Goal: Navigation & Orientation: Understand site structure

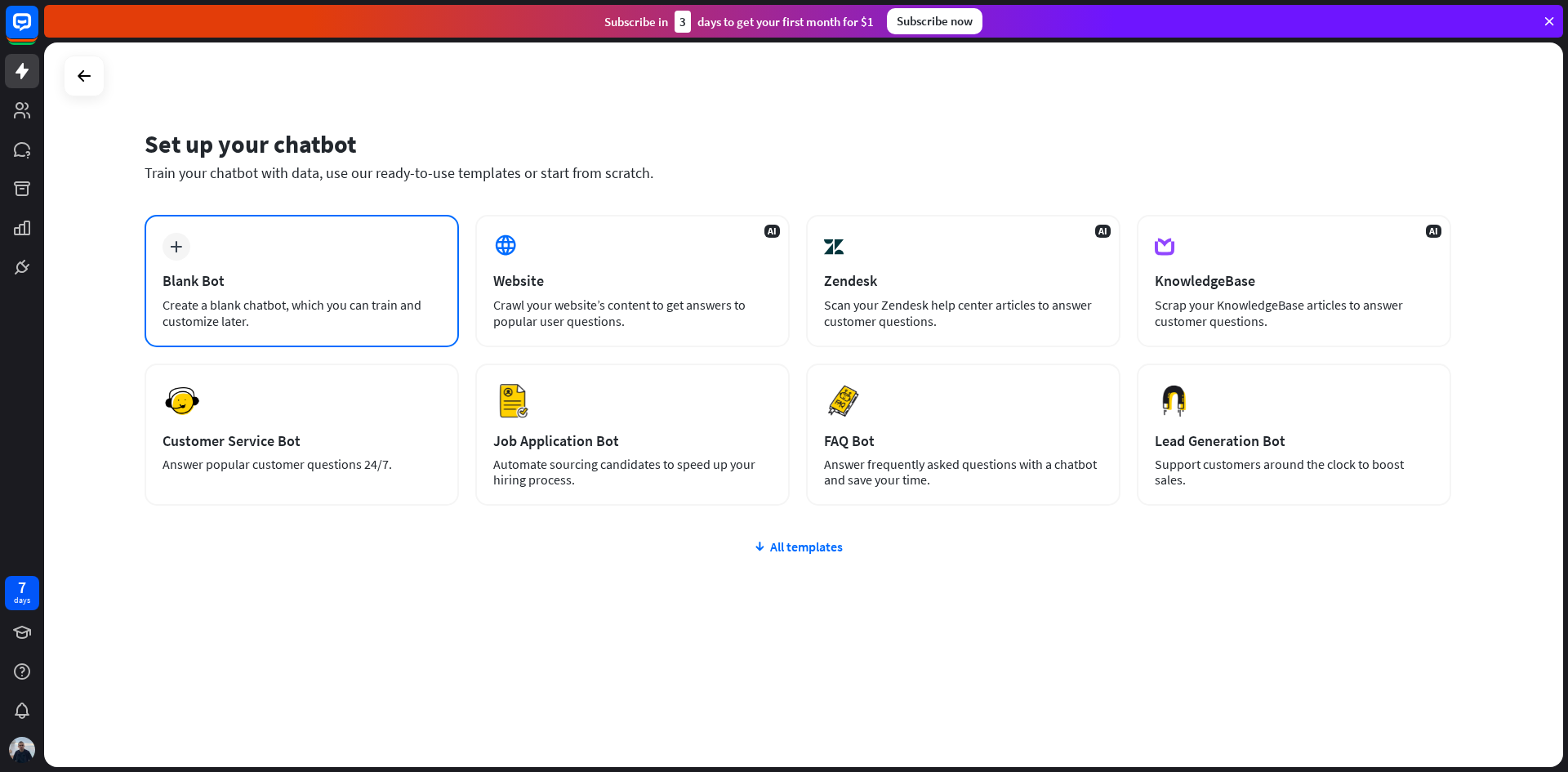
click at [335, 268] on div "plus Blank Bot Create a blank chatbot, which you can train and customize later." at bounding box center [301, 281] width 314 height 132
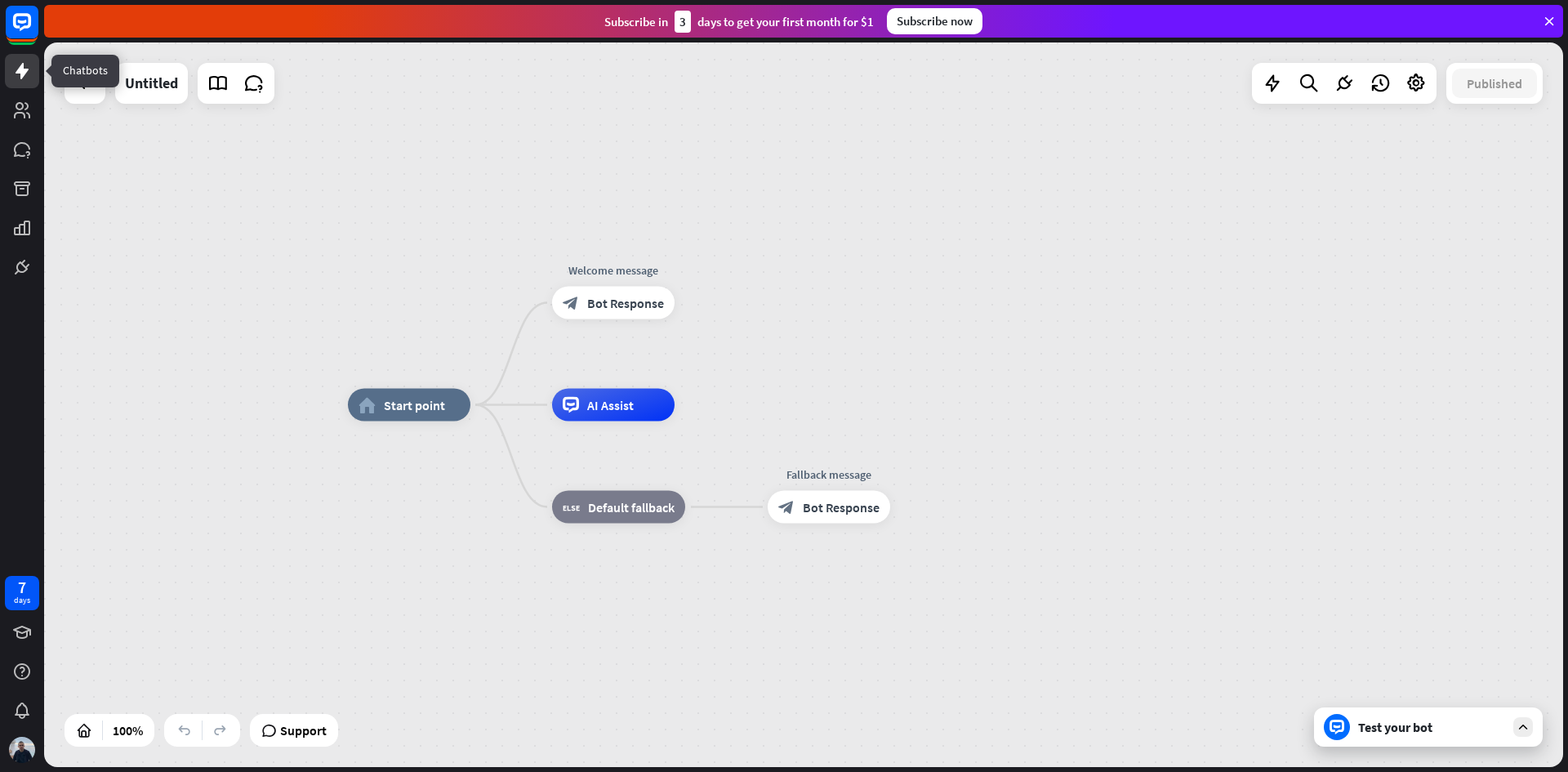
click at [18, 78] on icon at bounding box center [22, 71] width 20 height 20
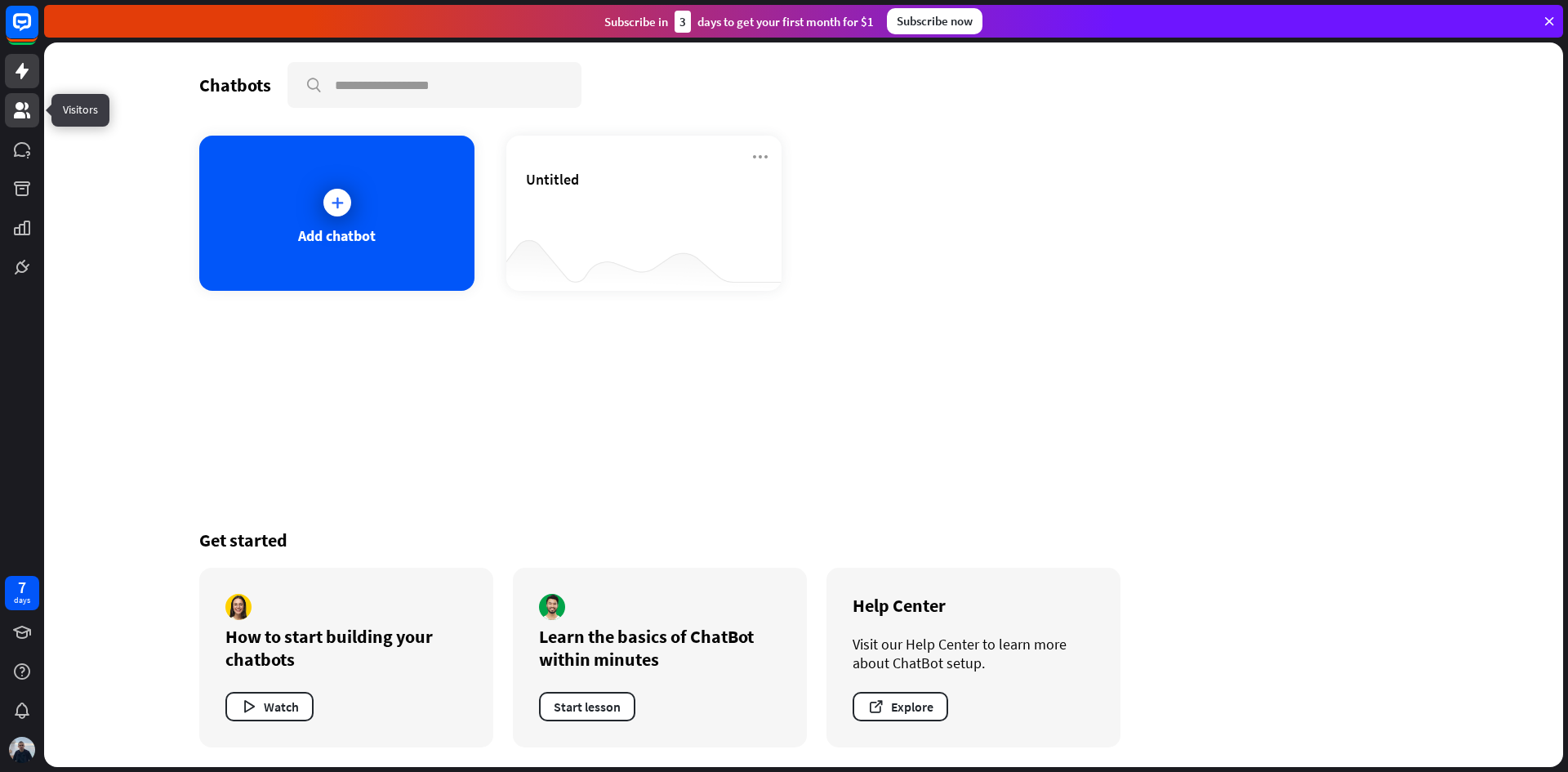
click at [25, 123] on link at bounding box center [22, 110] width 34 height 34
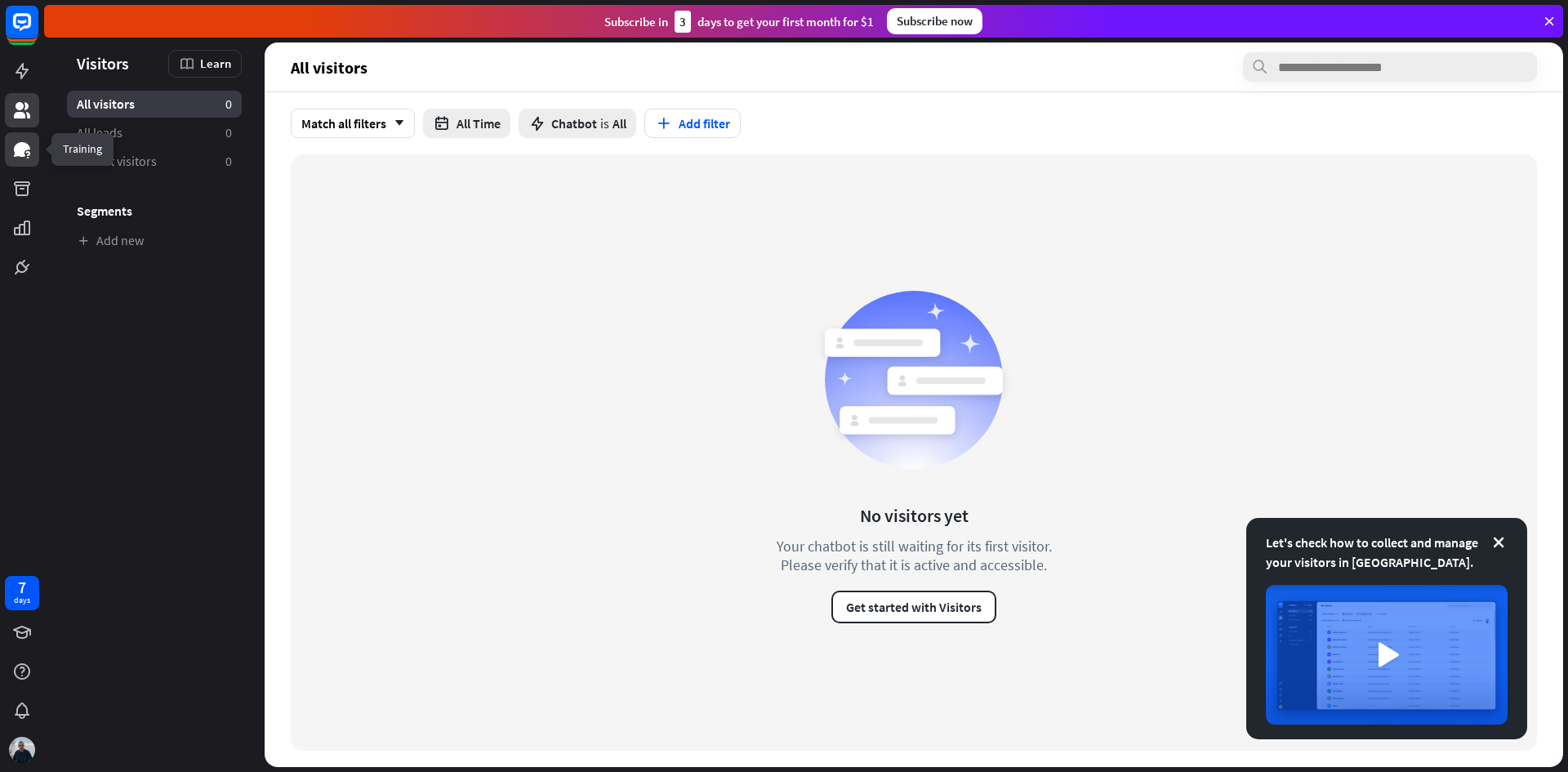
click at [26, 156] on icon at bounding box center [22, 149] width 20 height 20
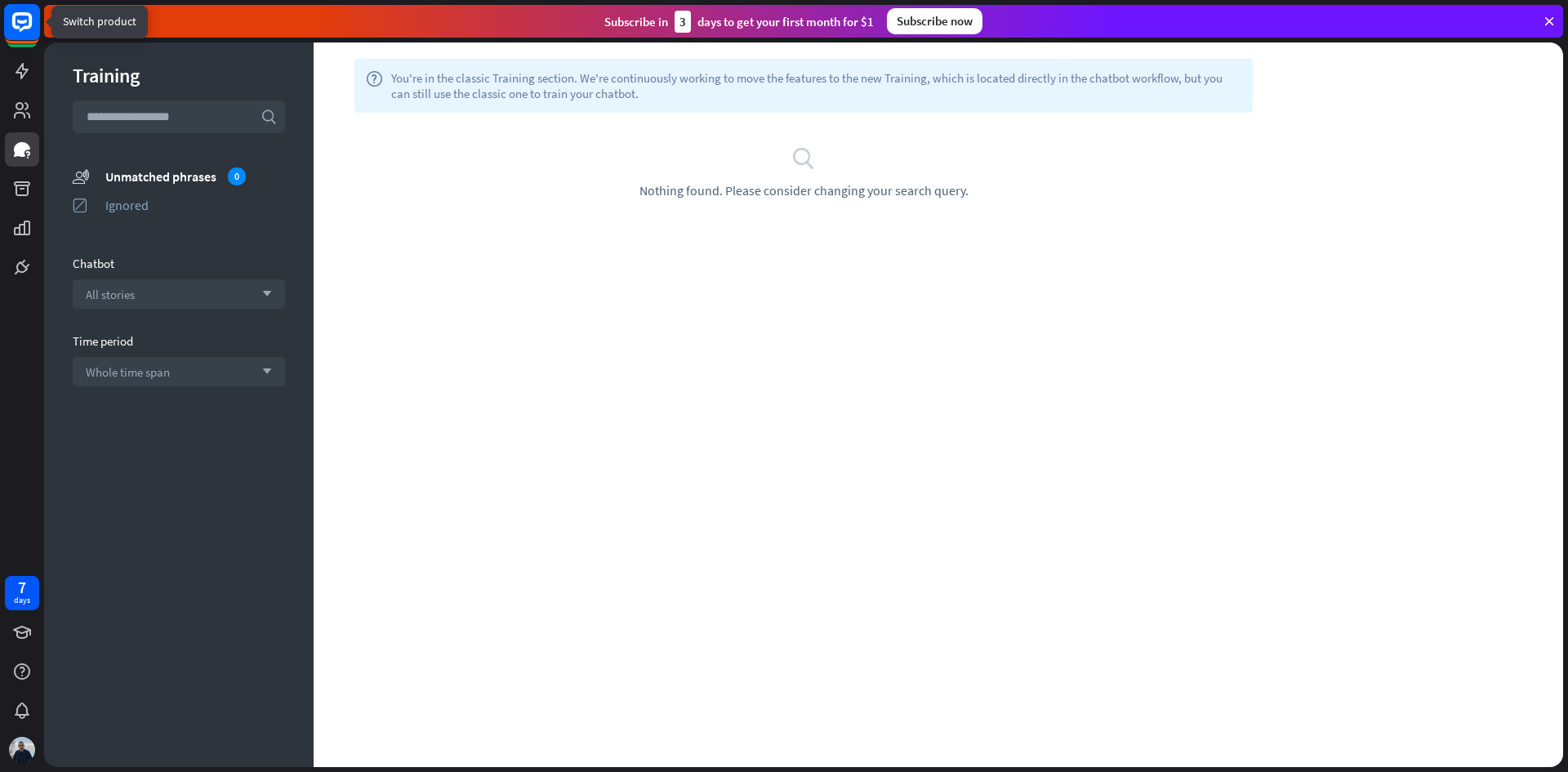
click at [27, 19] on rect at bounding box center [22, 22] width 36 height 36
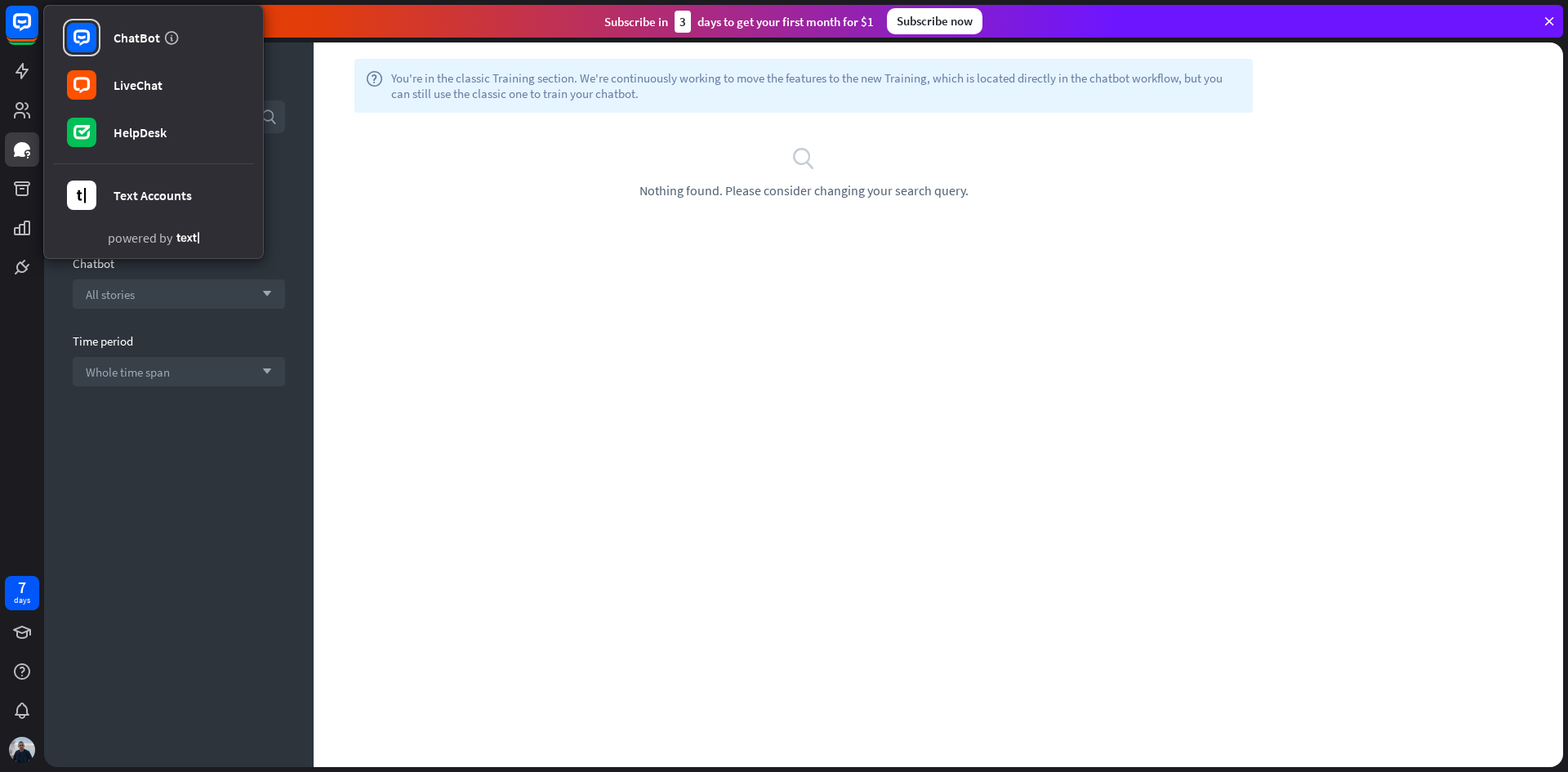
click at [121, 108] on div "ChatBot LiveChat HelpDesk Text Accounts" at bounding box center [154, 116] width 201 height 204
click at [118, 87] on div "LiveChat" at bounding box center [138, 84] width 49 height 16
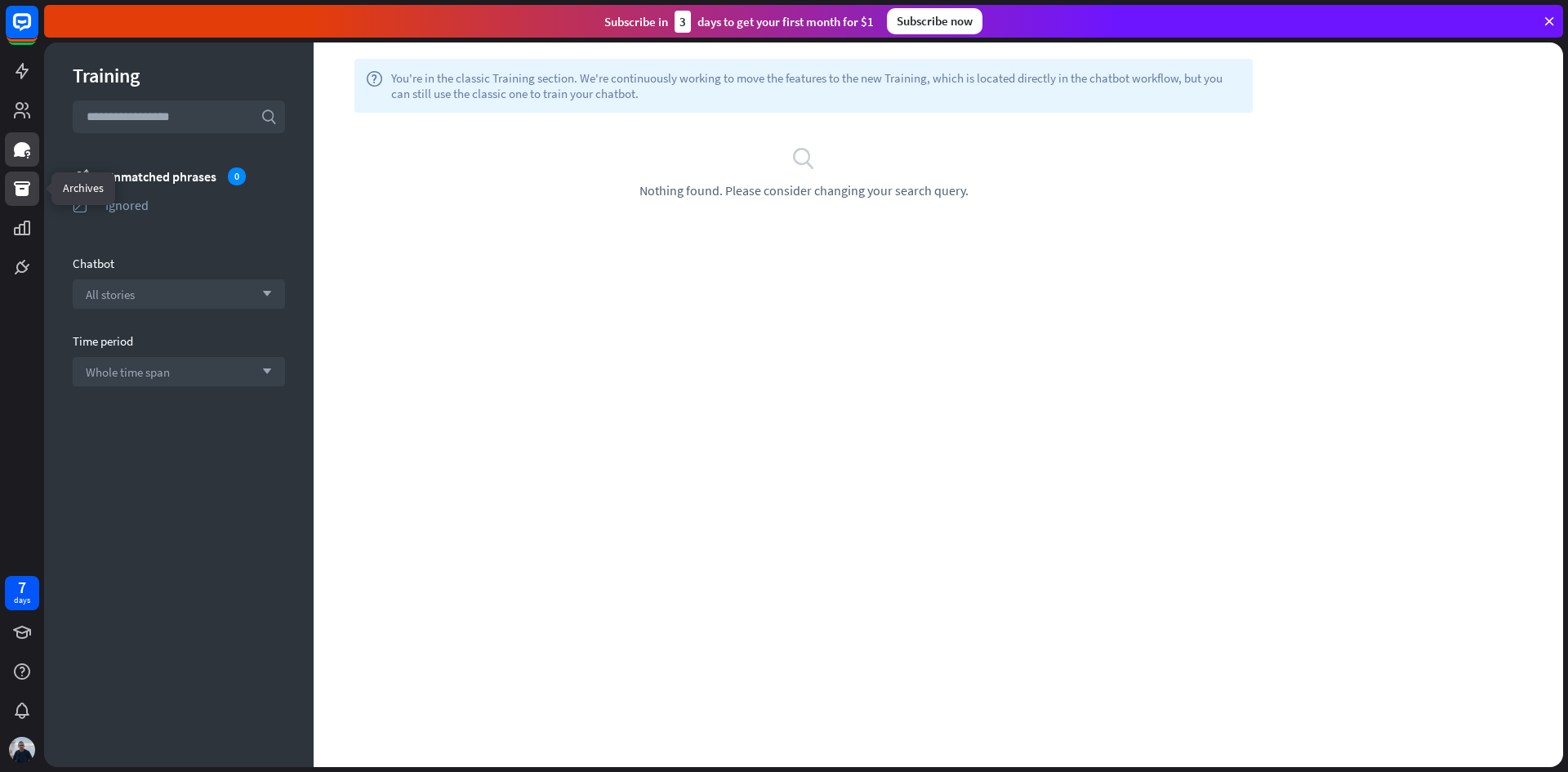
click at [20, 198] on icon at bounding box center [22, 188] width 20 height 20
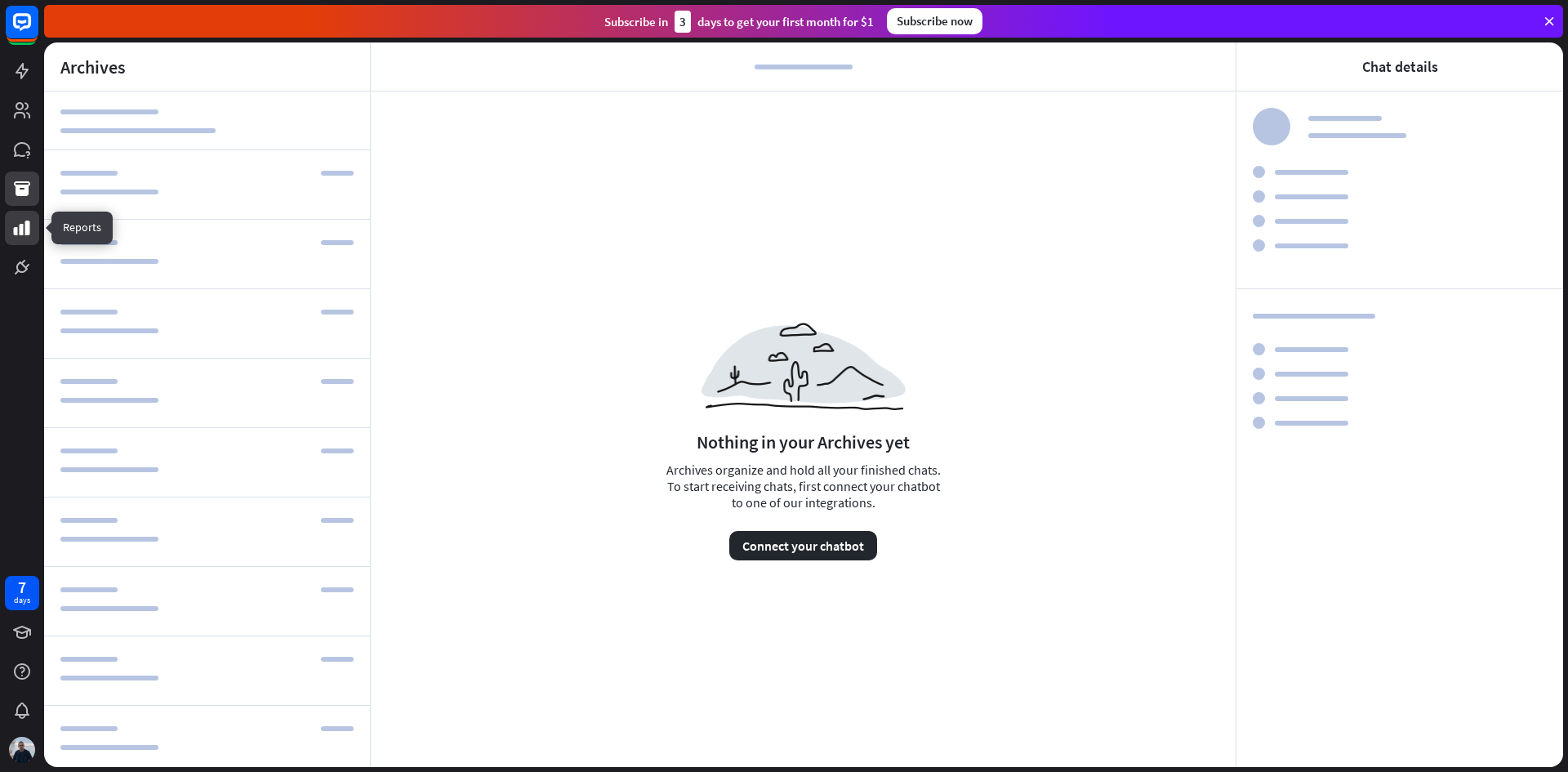
click at [20, 224] on icon at bounding box center [22, 227] width 20 height 20
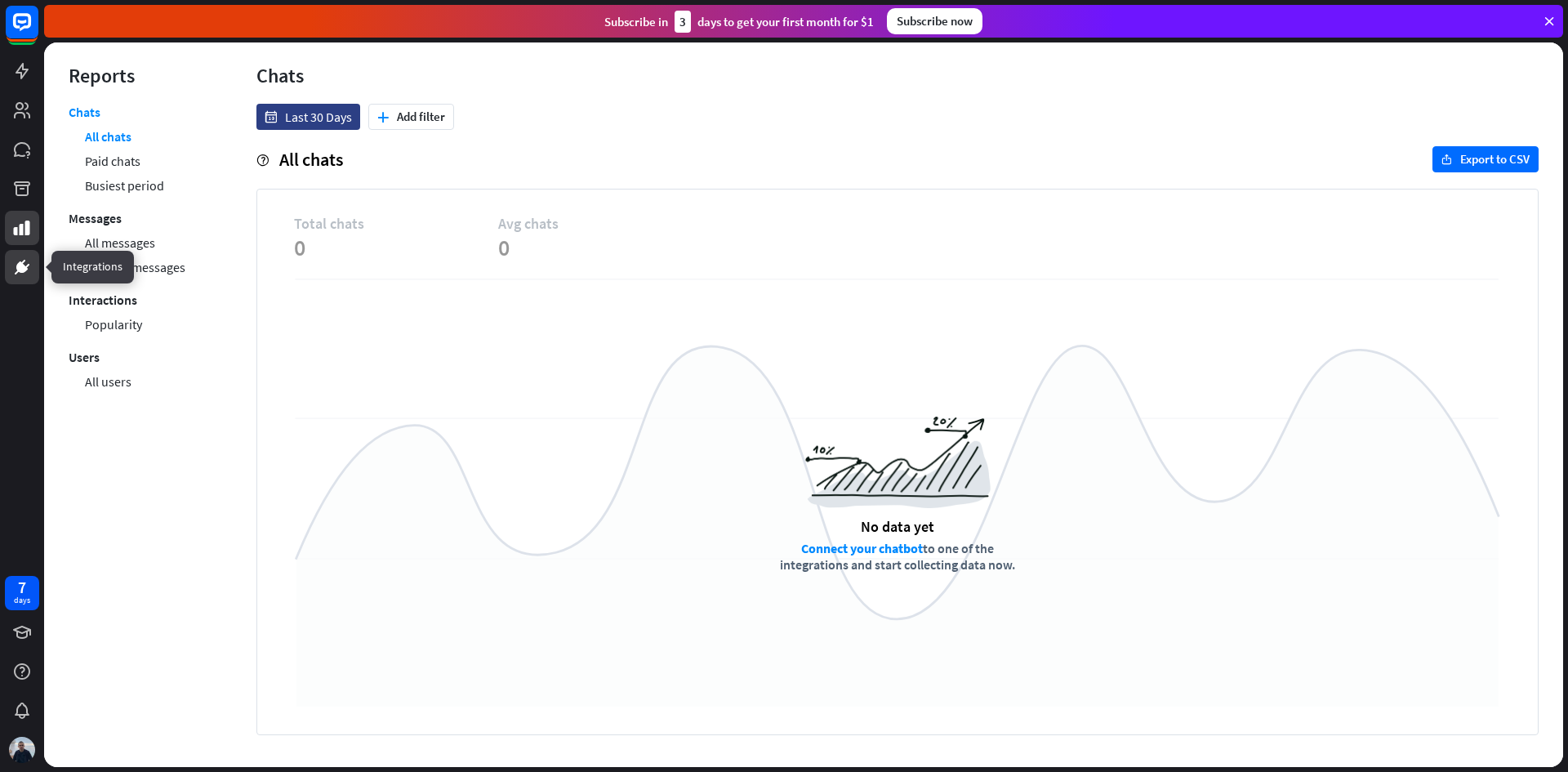
click at [19, 275] on icon at bounding box center [22, 267] width 20 height 20
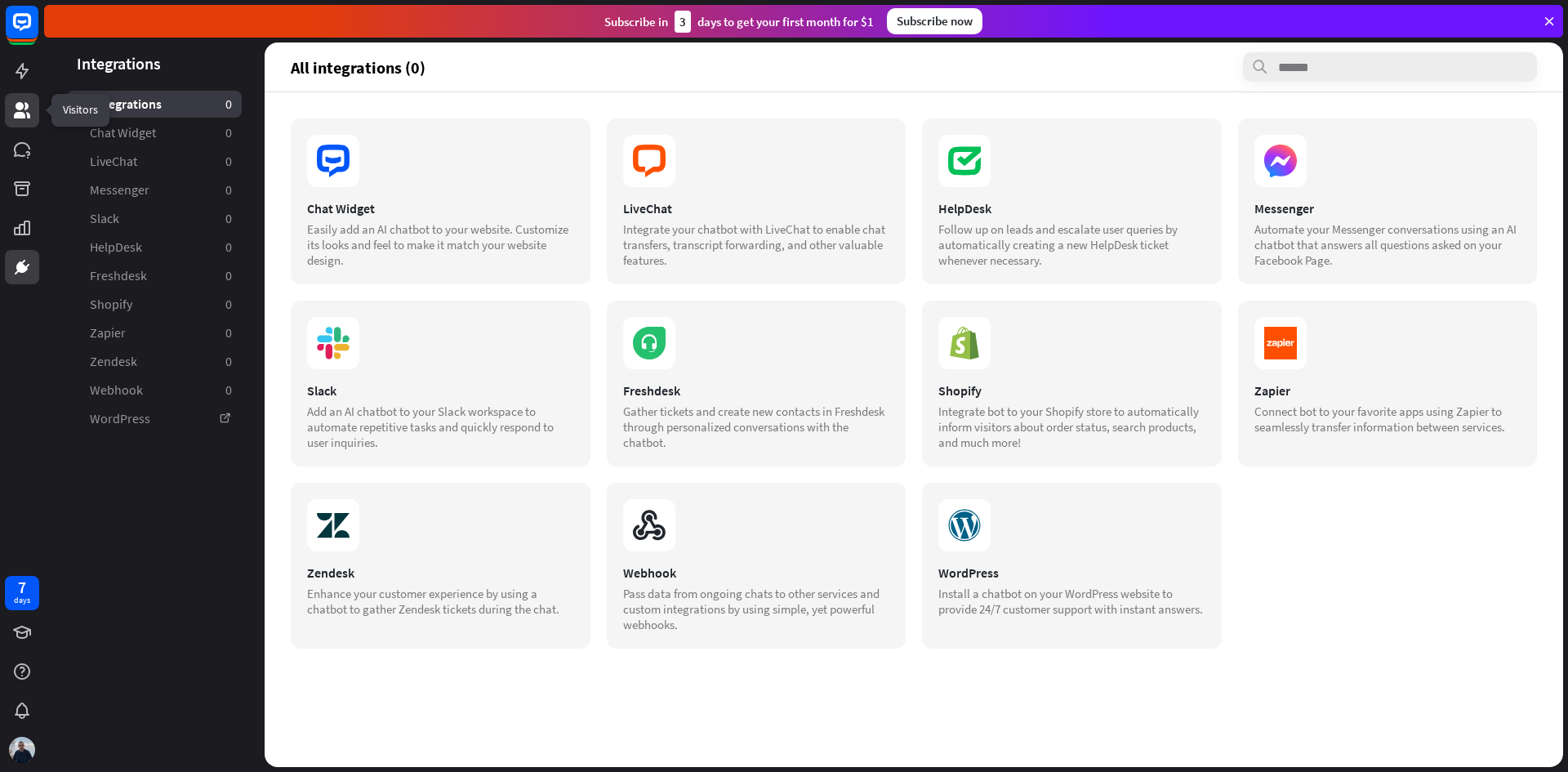
click at [32, 113] on link at bounding box center [22, 110] width 34 height 34
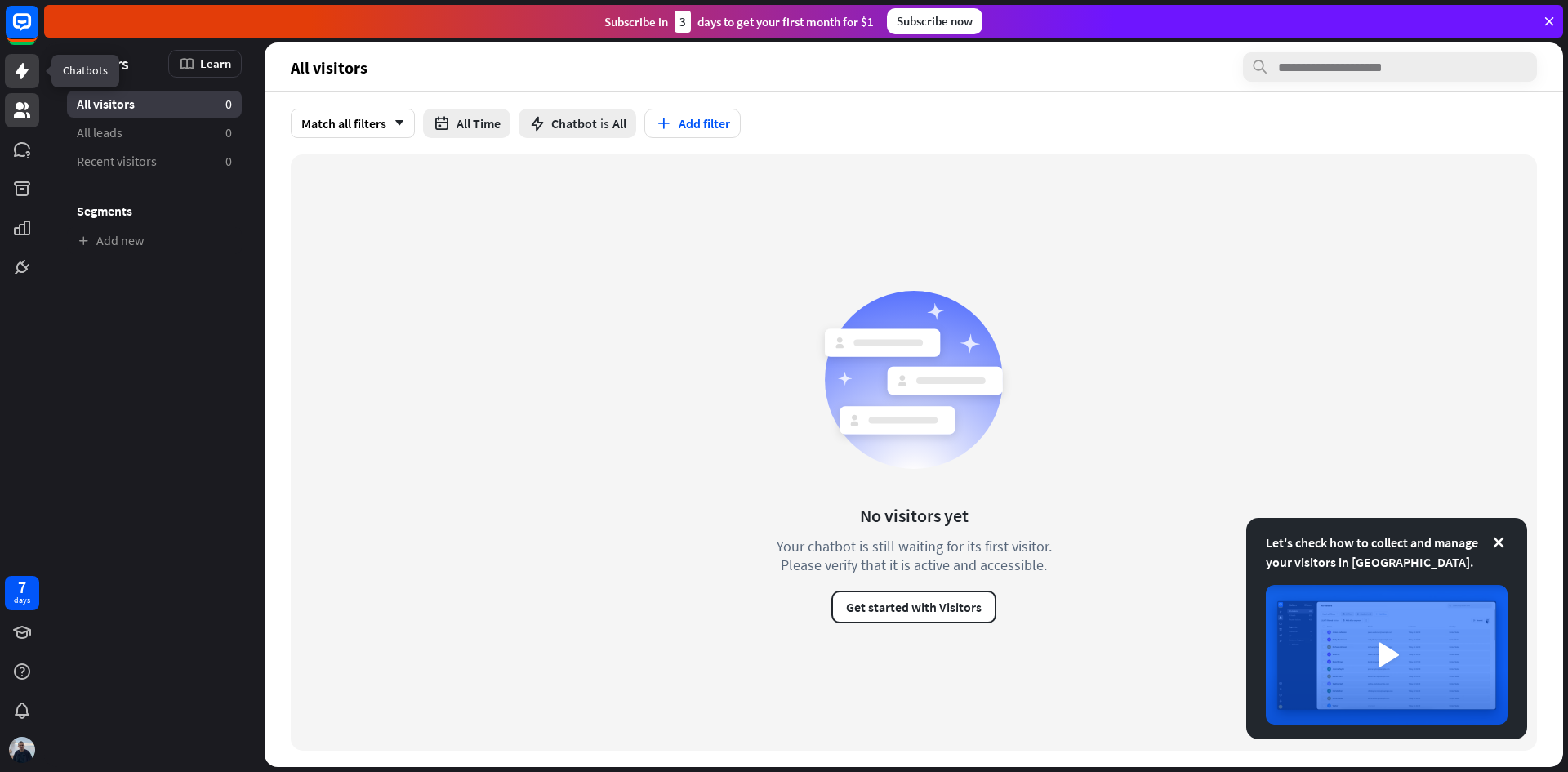
click at [33, 76] on link at bounding box center [22, 71] width 34 height 34
